Goal: Task Accomplishment & Management: Manage account settings

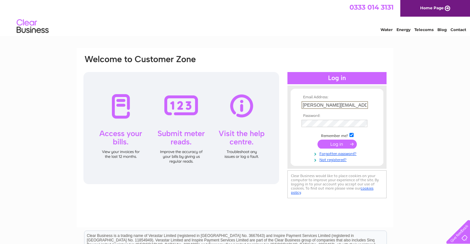
type input "ross@outofthewoods.me.uk"
click at [337, 143] on input "submit" at bounding box center [336, 143] width 39 height 9
click at [338, 146] on input "submit" at bounding box center [336, 143] width 39 height 9
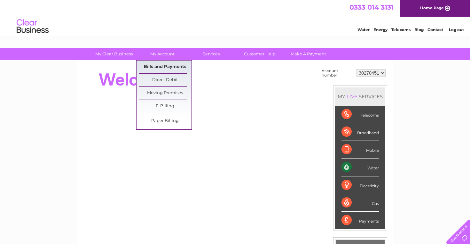
click at [165, 66] on link "Bills and Payments" at bounding box center [165, 66] width 53 height 13
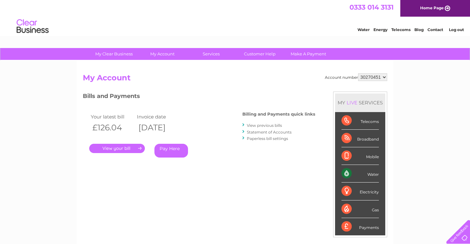
click at [125, 147] on link "." at bounding box center [117, 148] width 56 height 9
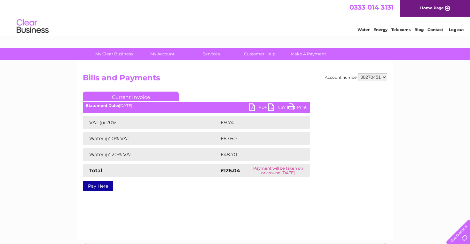
click at [259, 106] on link "PDF" at bounding box center [258, 107] width 19 height 9
